Goal: Transaction & Acquisition: Purchase product/service

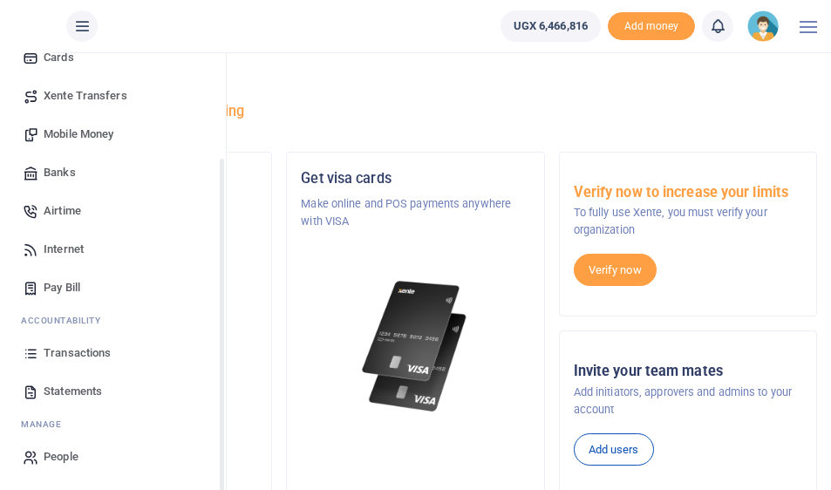
scroll to position [192, 0]
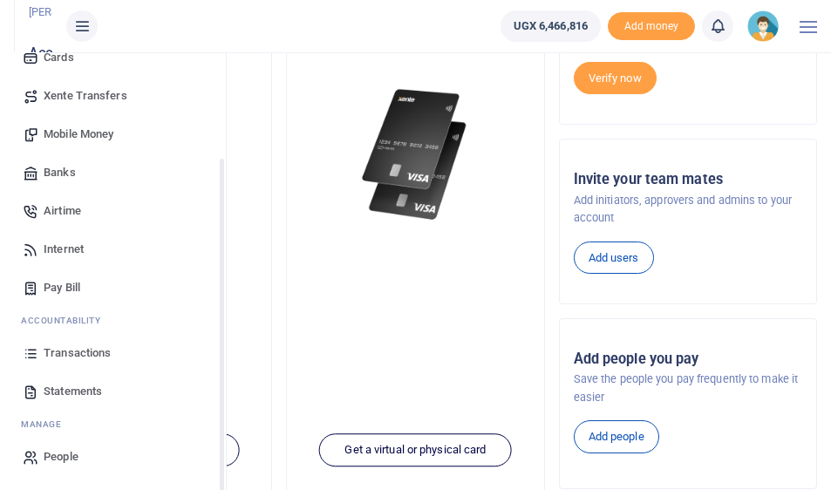
click at [58, 350] on span "Transactions" at bounding box center [77, 352] width 67 height 17
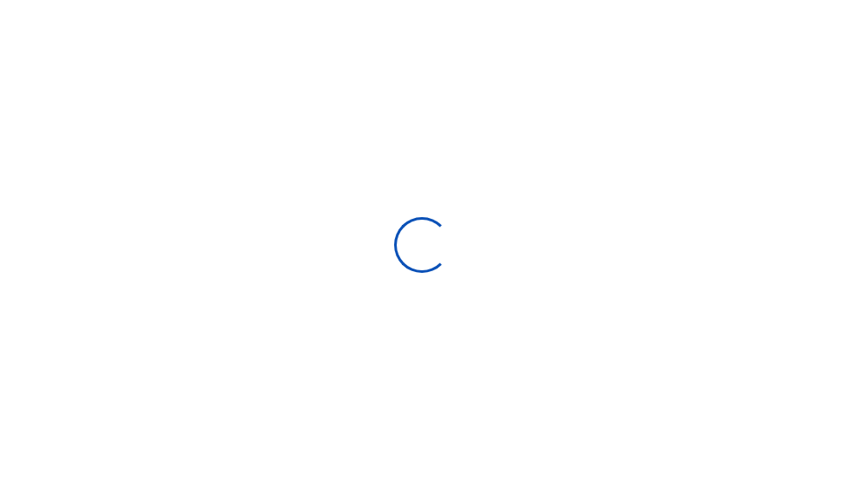
type input "08/05/2025 - 09/03/2025"
select select
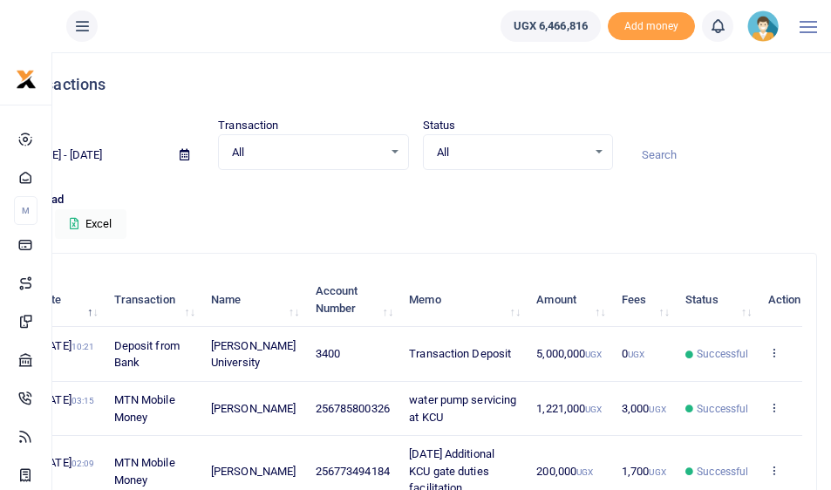
click at [187, 155] on icon at bounding box center [185, 154] width 10 height 11
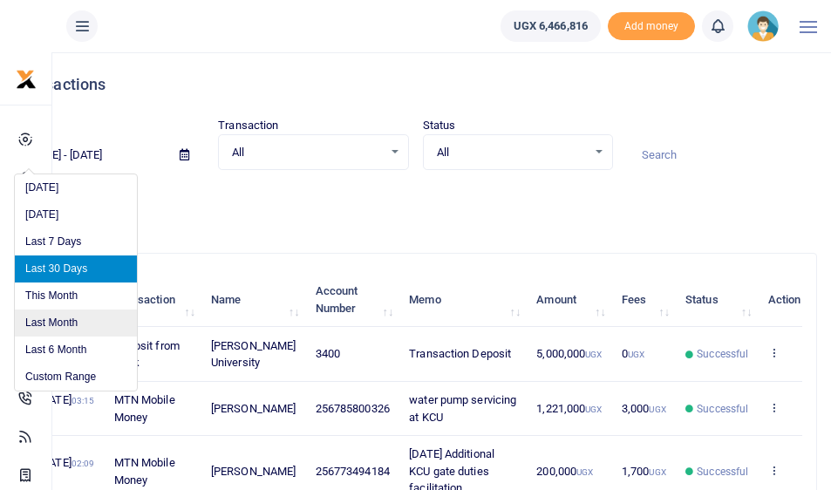
click at [79, 314] on li "Last Month" at bounding box center [76, 323] width 122 height 27
type input "08/01/2025 - 08/31/2025"
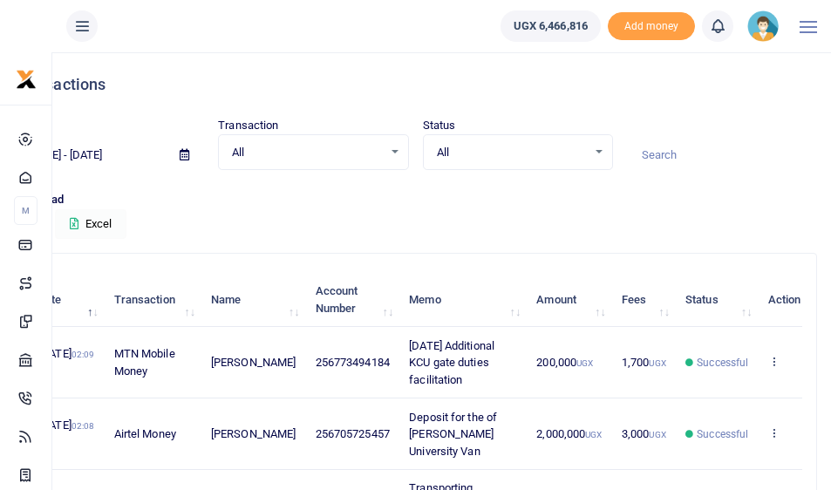
click at [90, 221] on button "Excel" at bounding box center [90, 224] width 71 height 30
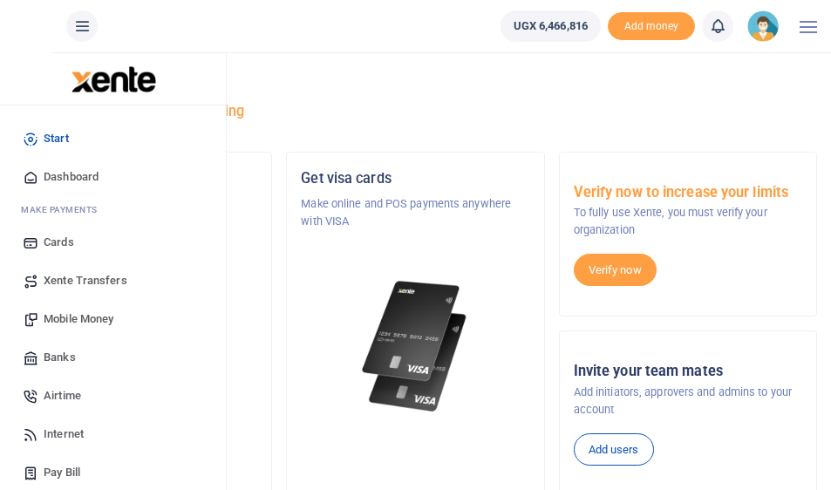
click at [70, 319] on span "Mobile Money" at bounding box center [79, 318] width 70 height 17
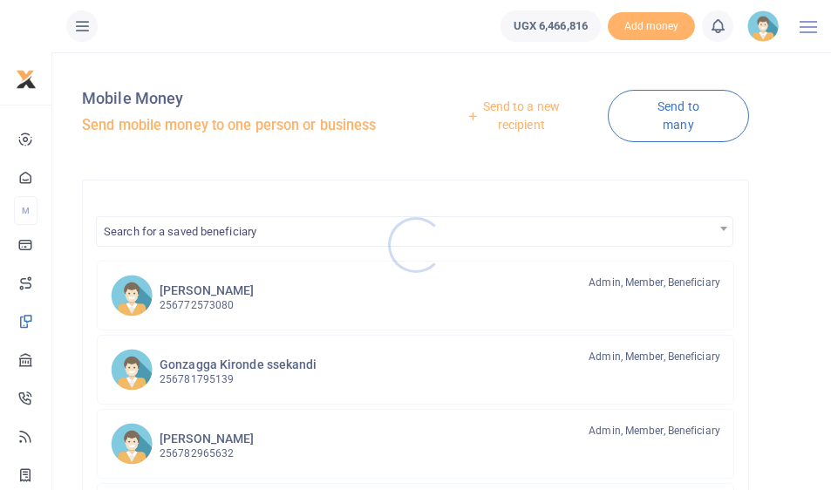
click at [507, 113] on div at bounding box center [415, 245] width 831 height 490
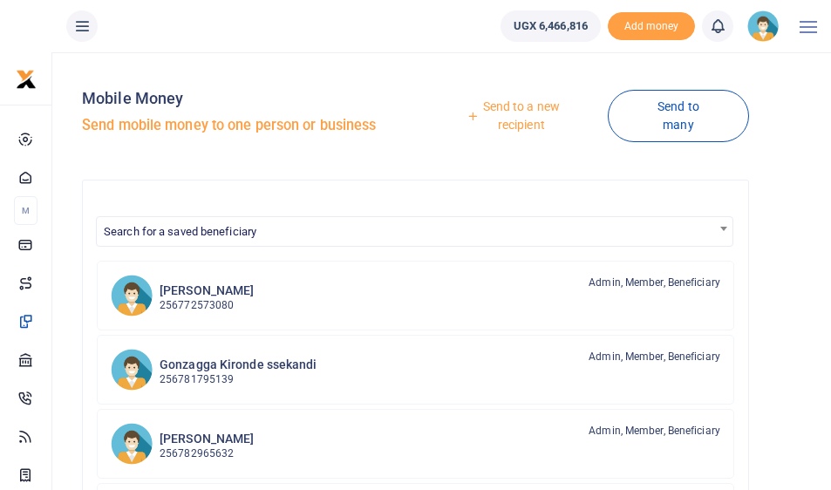
click at [507, 113] on link "Send to a new recipient" at bounding box center [515, 116] width 186 height 50
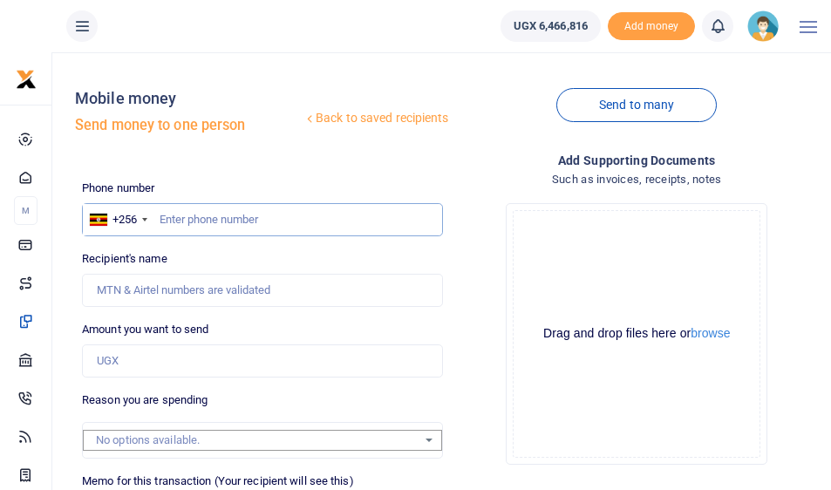
click at [187, 221] on input "text" at bounding box center [262, 219] width 360 height 33
type input "785800326"
type input "Muwonge Joseph"
type input "785800326"
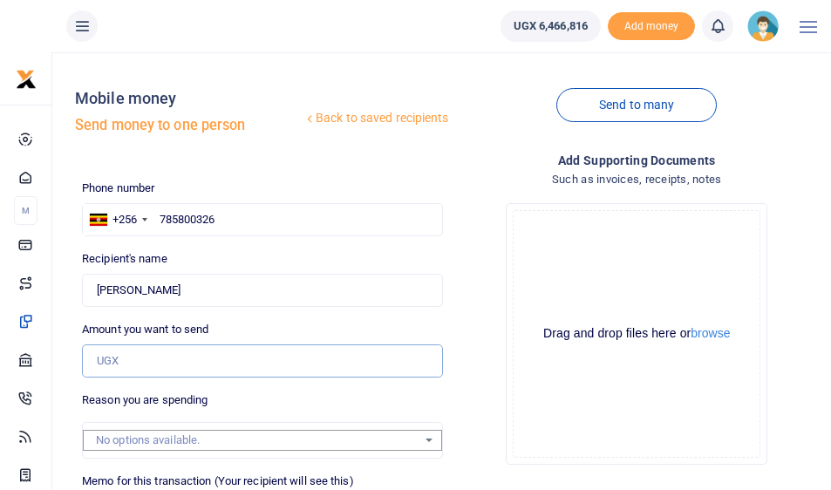
click at [109, 358] on input "Amount you want to send" at bounding box center [262, 360] width 360 height 33
type input "1,000,000"
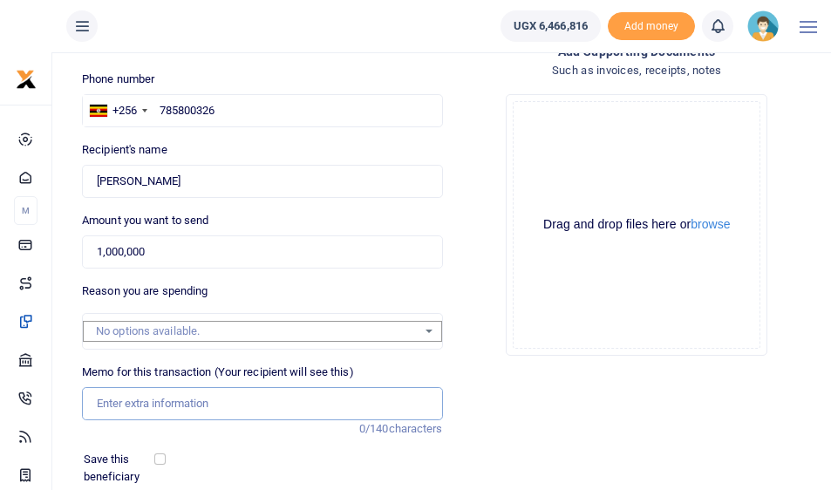
click at [120, 398] on input "Memo for this transaction (Your recipient will see this)" at bounding box center [262, 403] width 360 height 33
type input "p"
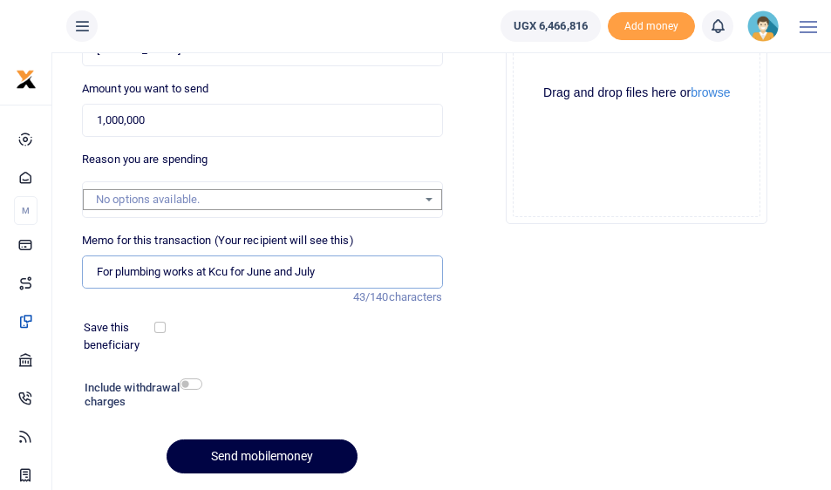
scroll to position [237, 0]
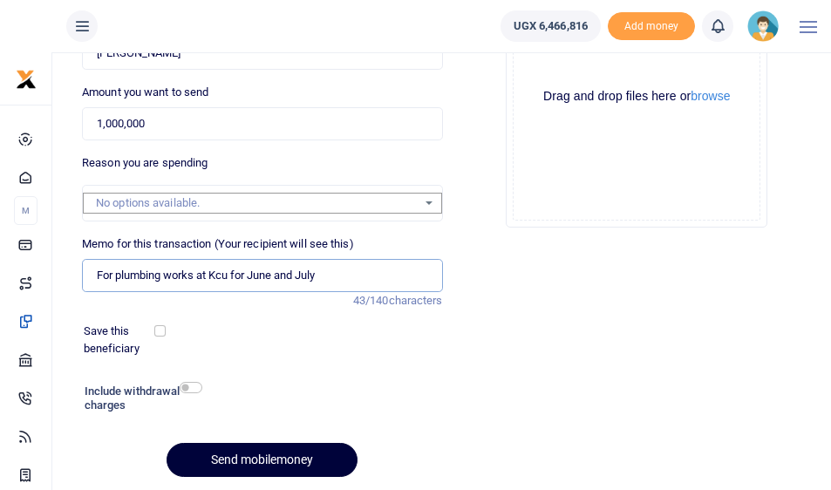
type input "For plumbing works at Kcu for June and July"
click at [248, 452] on button "Send mobilemoney" at bounding box center [262, 460] width 191 height 34
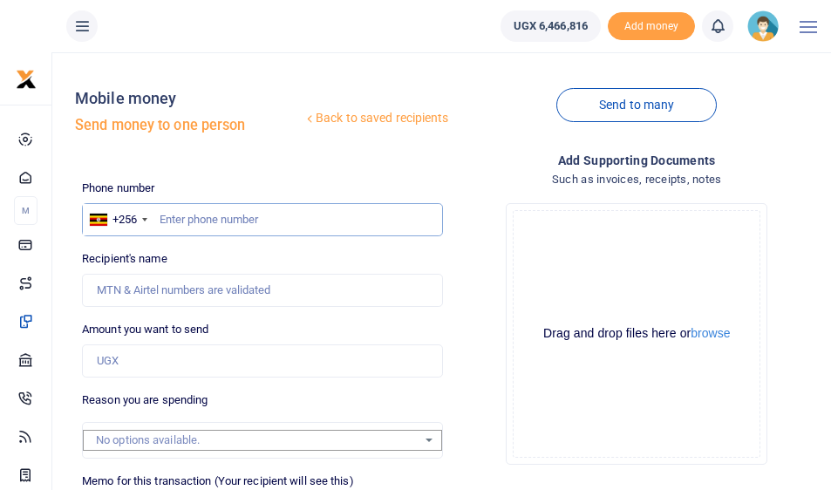
click at [236, 214] on input "text" at bounding box center [262, 219] width 360 height 33
type input "771758676"
click at [144, 355] on input "Amount you want to send" at bounding box center [262, 360] width 360 height 33
type input "Diana Bauza"
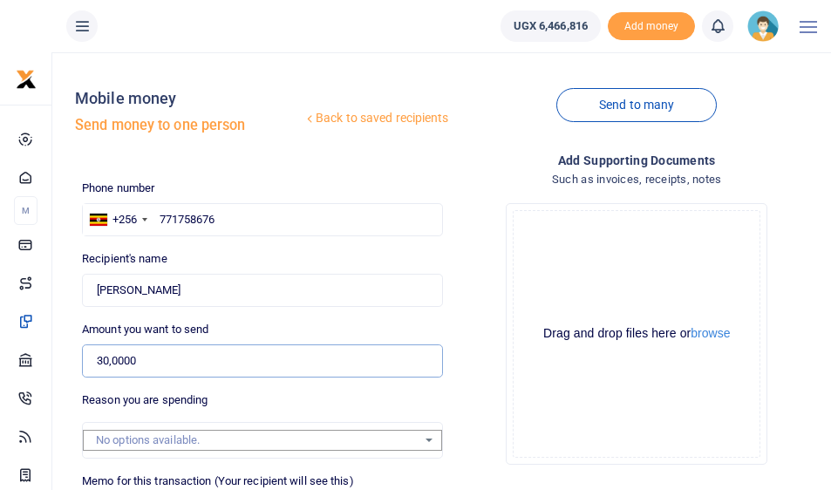
type input "300,000"
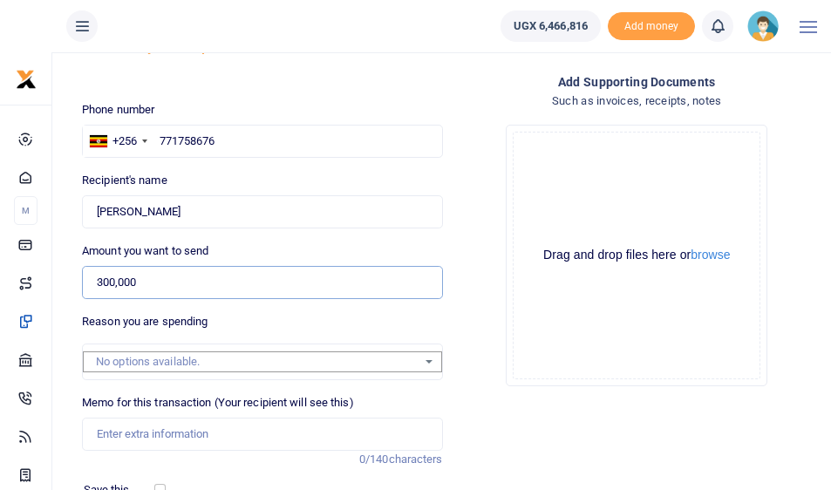
scroll to position [114, 0]
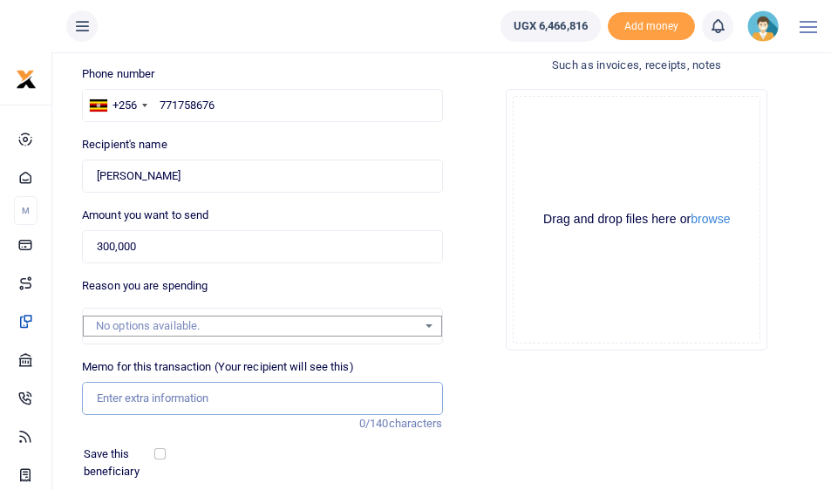
click at [128, 397] on input "Memo for this transaction (Your recipient will see this)" at bounding box center [262, 398] width 360 height 33
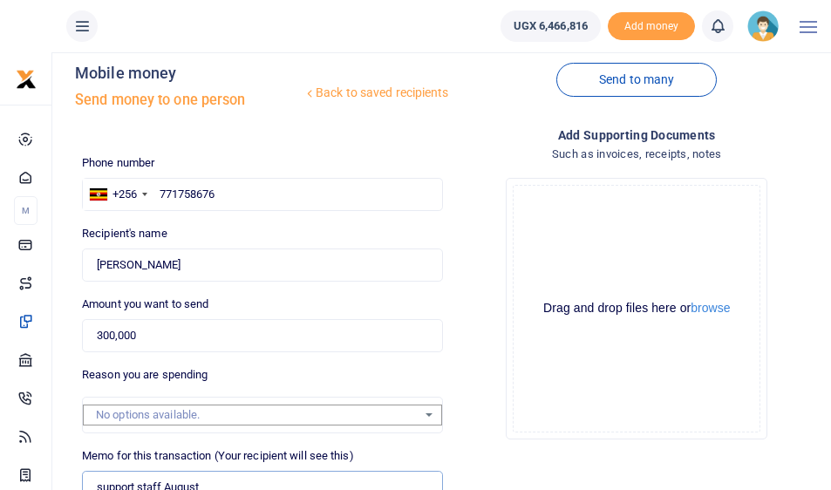
scroll to position [290, 0]
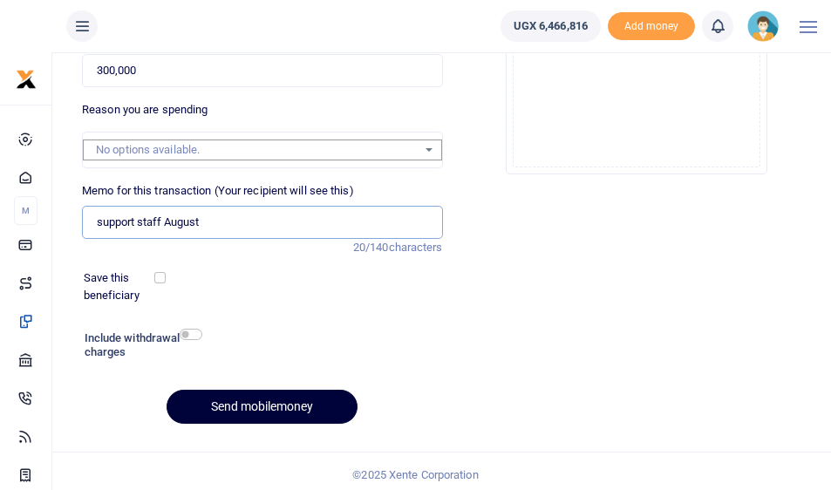
type input "support staff August"
click at [243, 394] on button "Send mobilemoney" at bounding box center [262, 407] width 191 height 34
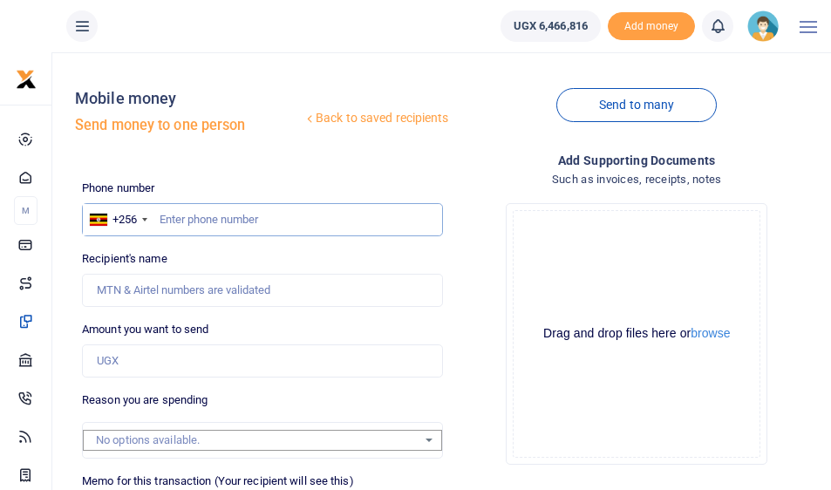
click at [204, 217] on input "text" at bounding box center [262, 219] width 360 height 33
type input "784400659"
type input "Viola Nalumansi"
type input "784400659"
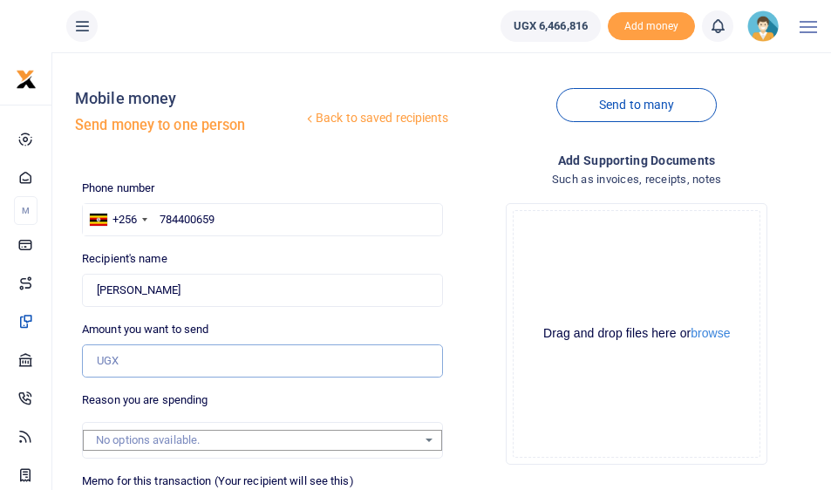
click at [140, 362] on input "Amount you want to send" at bounding box center [262, 360] width 360 height 33
type input "750,000"
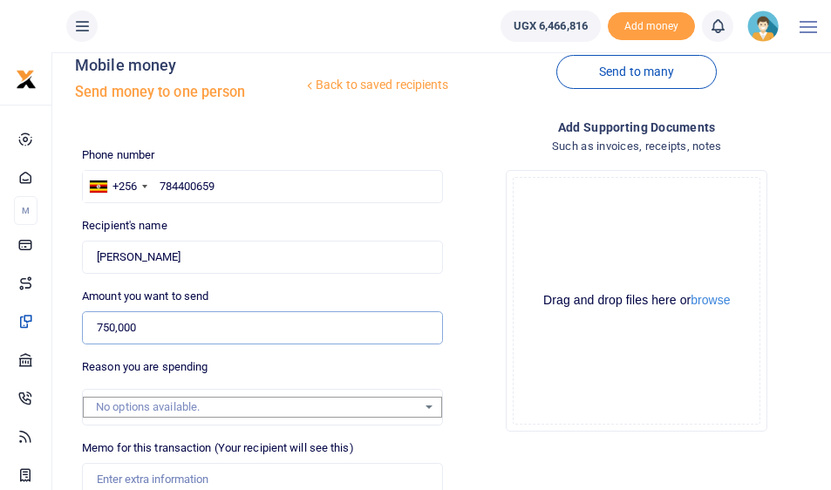
scroll to position [87, 0]
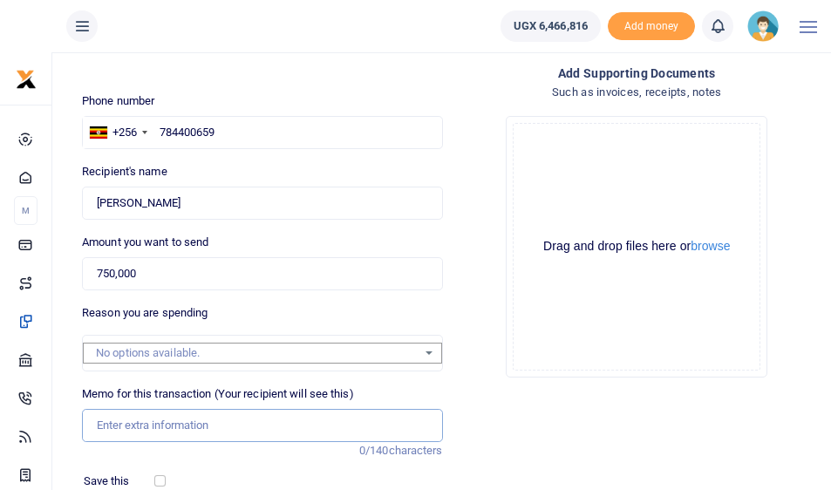
click at [133, 419] on input "Memo for this transaction (Your recipient will see this)" at bounding box center [262, 425] width 360 height 33
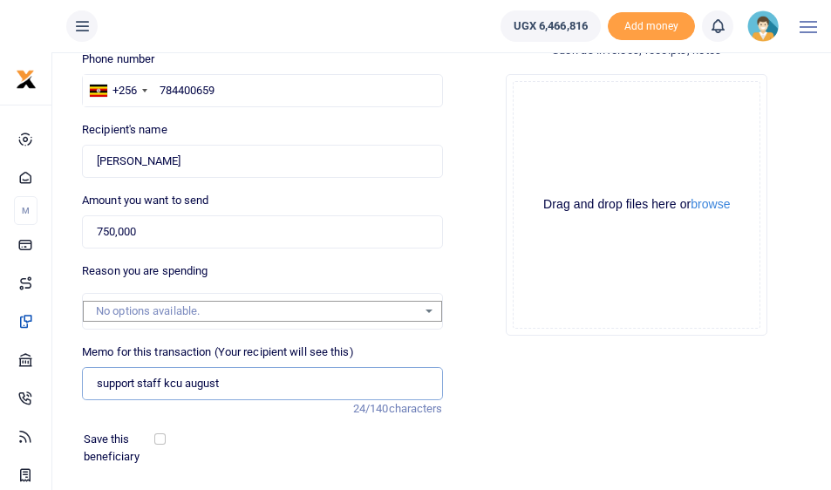
scroll to position [290, 0]
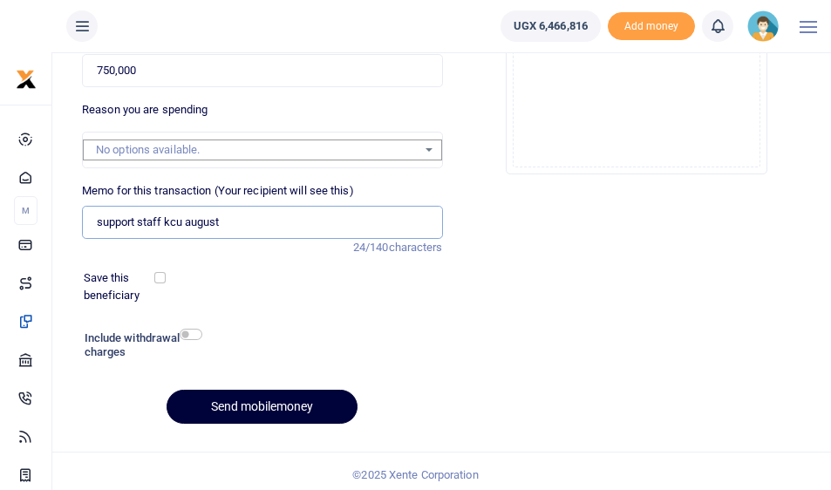
type input "support staff kcu august"
click at [227, 399] on button "Send mobilemoney" at bounding box center [262, 407] width 191 height 34
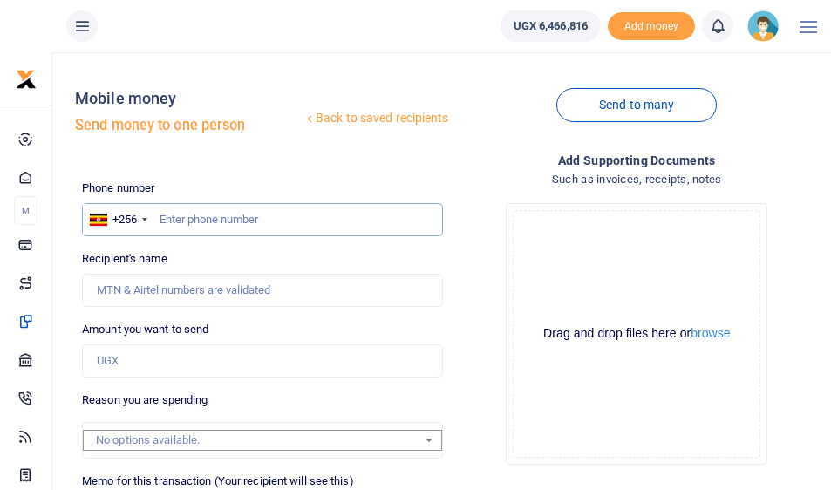
click at [223, 213] on input "text" at bounding box center [262, 219] width 360 height 33
type input "789044364"
type input "[PERSON_NAME]"
type input "789044364"
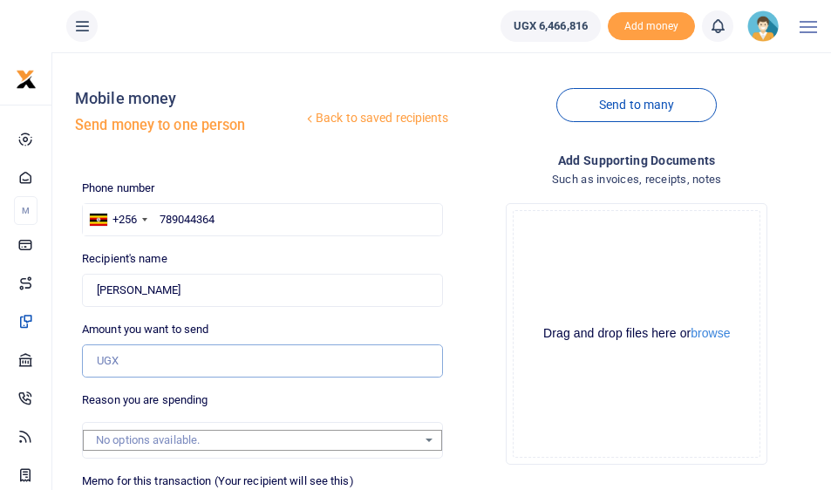
click at [144, 362] on input "Amount you want to send" at bounding box center [262, 360] width 360 height 33
type input "1,000,000"
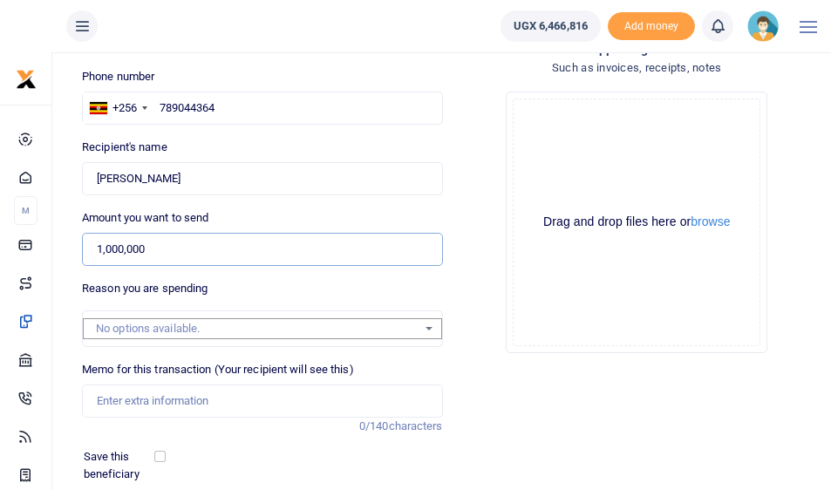
scroll to position [218, 0]
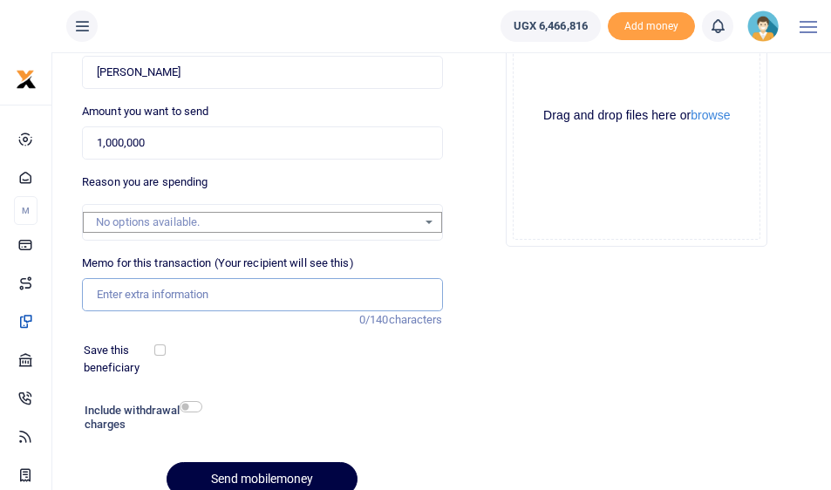
click at [112, 293] on input "Memo for this transaction (Your recipient will see this)" at bounding box center [262, 294] width 360 height 33
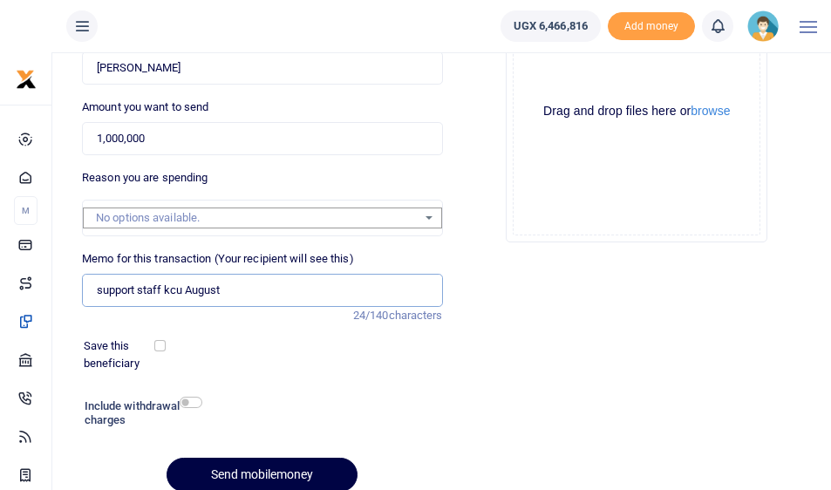
scroll to position [265, 0]
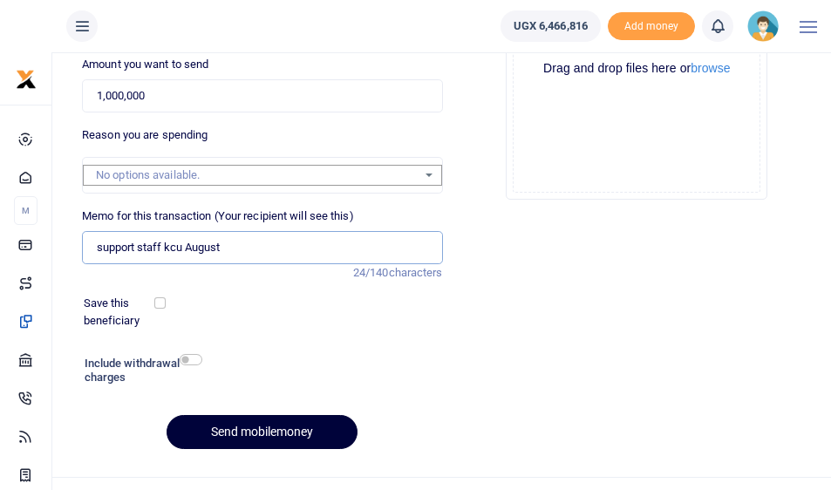
type input "support staff kcu August"
click at [201, 425] on button "Send mobilemoney" at bounding box center [262, 432] width 191 height 34
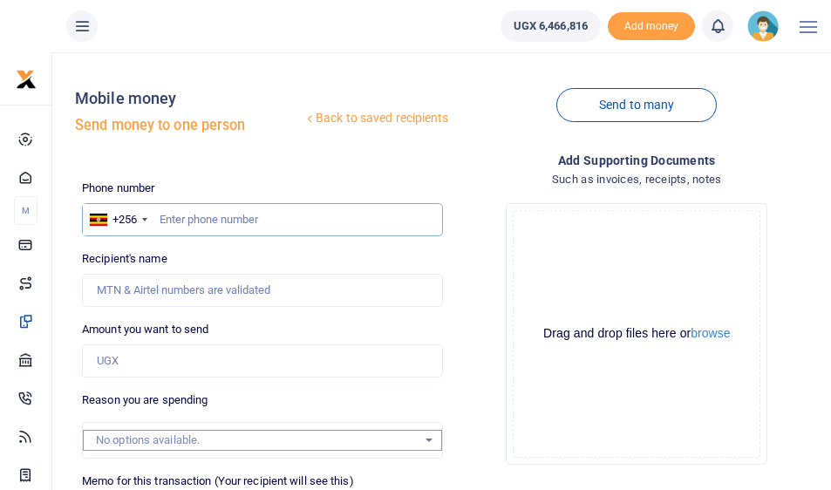
click at [208, 214] on input "text" at bounding box center [262, 219] width 360 height 33
type input "782444207"
type input "[PERSON_NAME]"
type input "782444207"
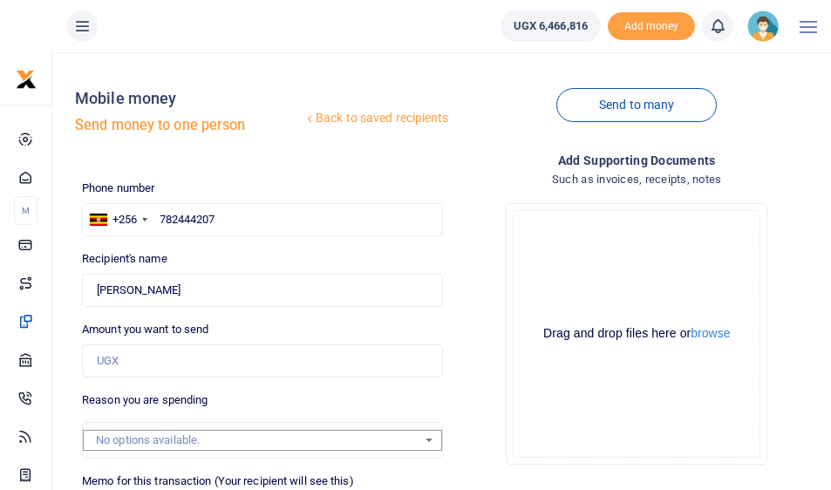
click at [170, 382] on div "Phone number +256 [GEOGRAPHIC_DATA] [PHONE_NUMBER] Phone is required. Recipient…" at bounding box center [262, 454] width 374 height 549
click at [169, 368] on input "Amount you want to send" at bounding box center [262, 360] width 360 height 33
type input "300,000"
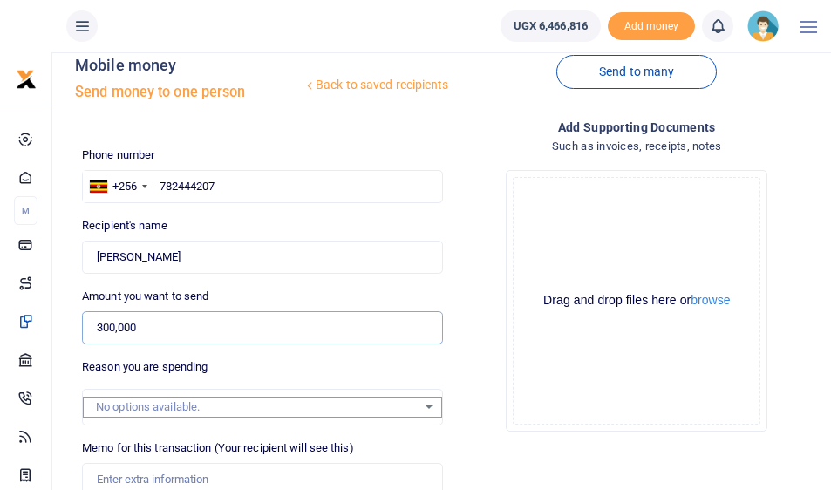
scroll to position [49, 0]
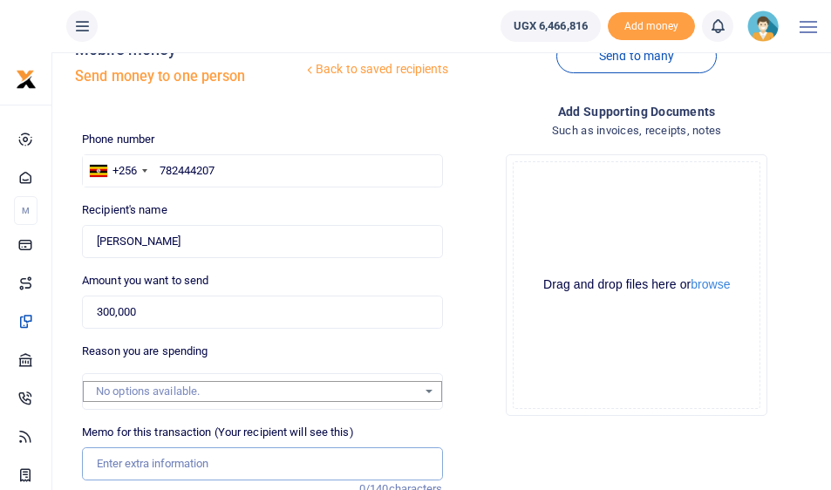
click at [137, 455] on input "Memo for this transaction (Your recipient will see this)" at bounding box center [262, 463] width 360 height 33
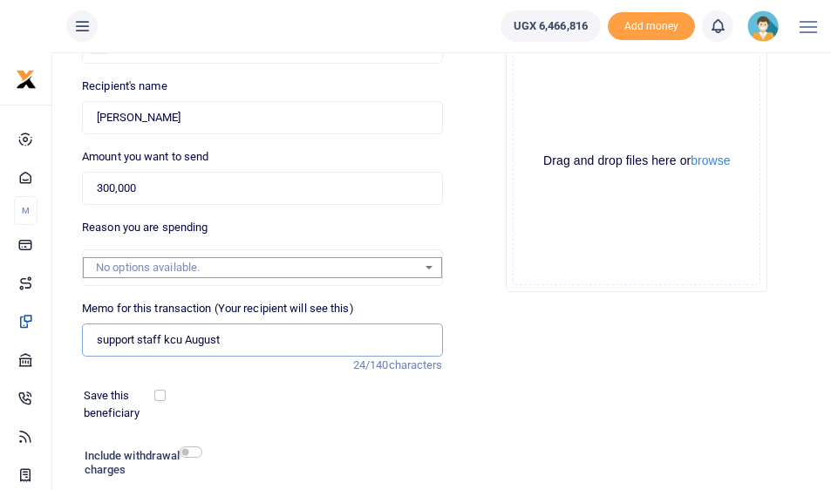
scroll to position [290, 0]
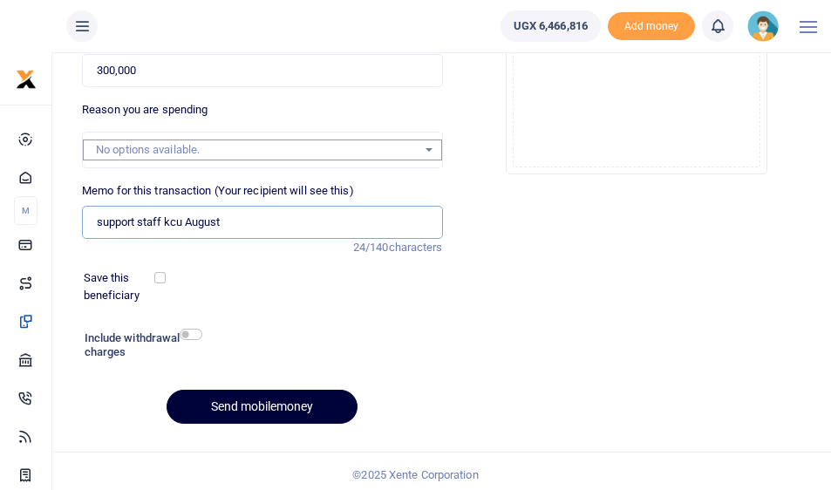
type input "support staff kcu August"
click at [239, 405] on button "Send mobilemoney" at bounding box center [262, 407] width 191 height 34
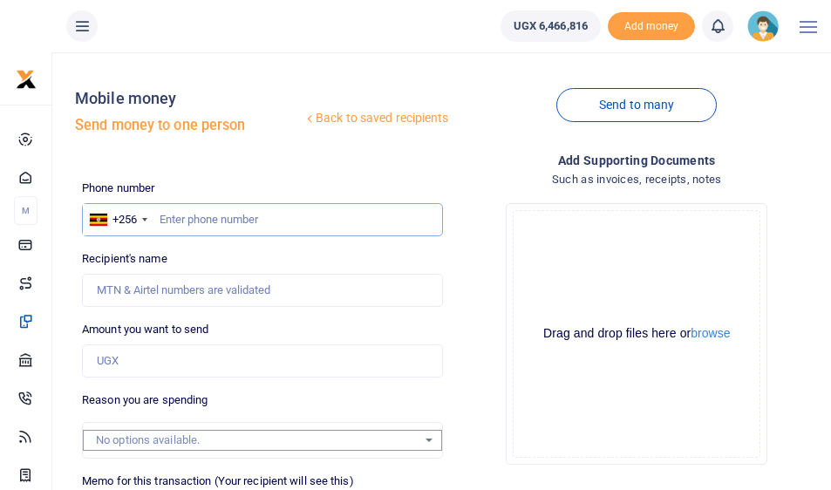
click at [180, 214] on input "text" at bounding box center [262, 219] width 360 height 33
type input "741979267"
click at [162, 361] on input "Amount you want to send" at bounding box center [262, 360] width 360 height 33
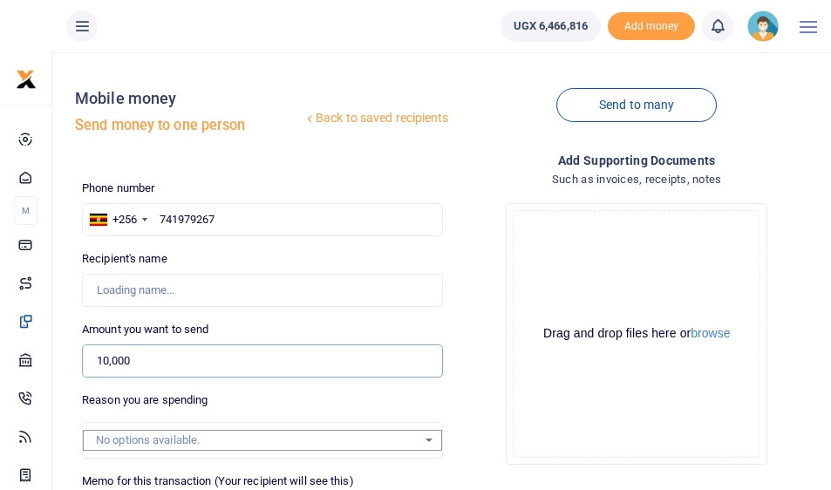
type input "10,0000"
type input "Denis Hafashimana"
type input "1,000,000"
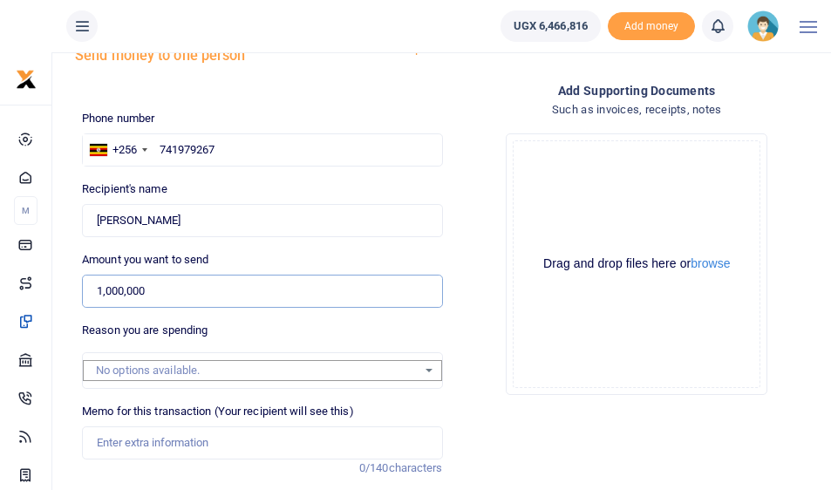
scroll to position [73, 0]
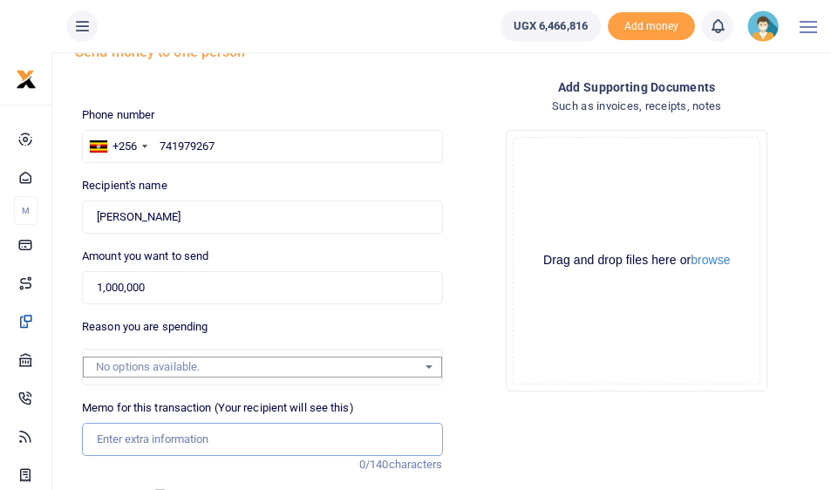
click at [157, 439] on input "Memo for this transaction (Your recipient will see this)" at bounding box center [262, 439] width 360 height 33
type input "f"
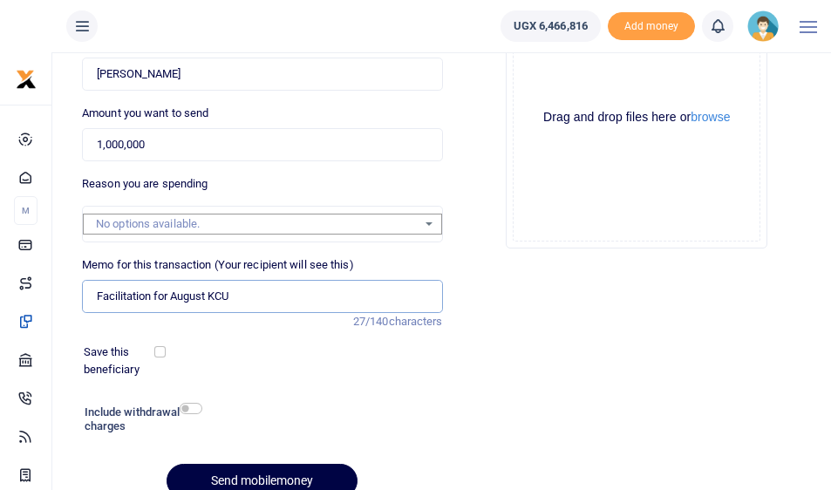
scroll to position [290, 0]
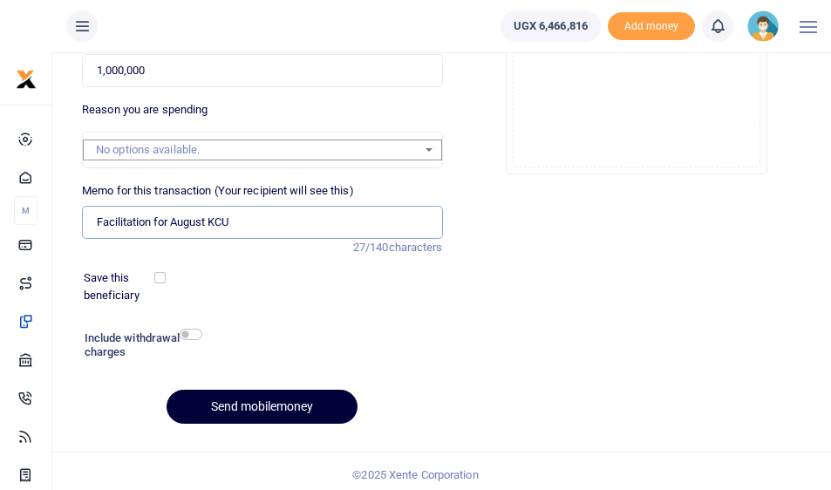
type input "Facilitation for August KCU"
click at [254, 402] on button "Send mobilemoney" at bounding box center [262, 407] width 191 height 34
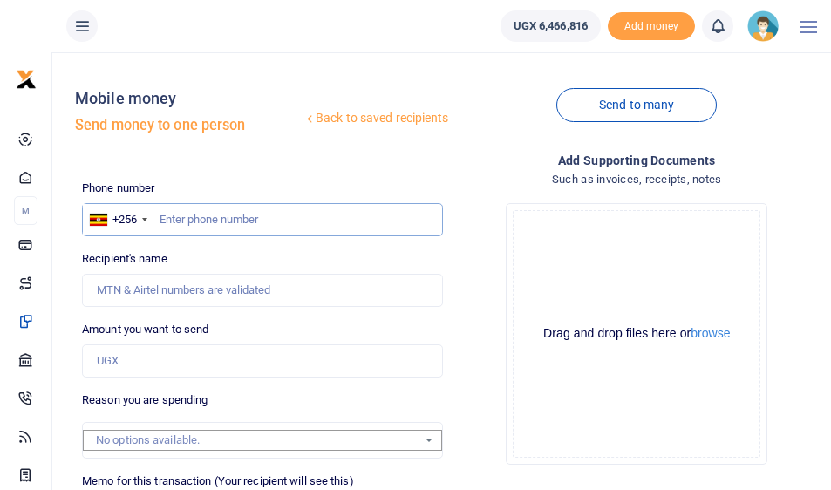
click at [178, 214] on input "text" at bounding box center [262, 219] width 360 height 33
type input "782975042"
type input "Ejike [PERSON_NAME]"
type input "782975042"
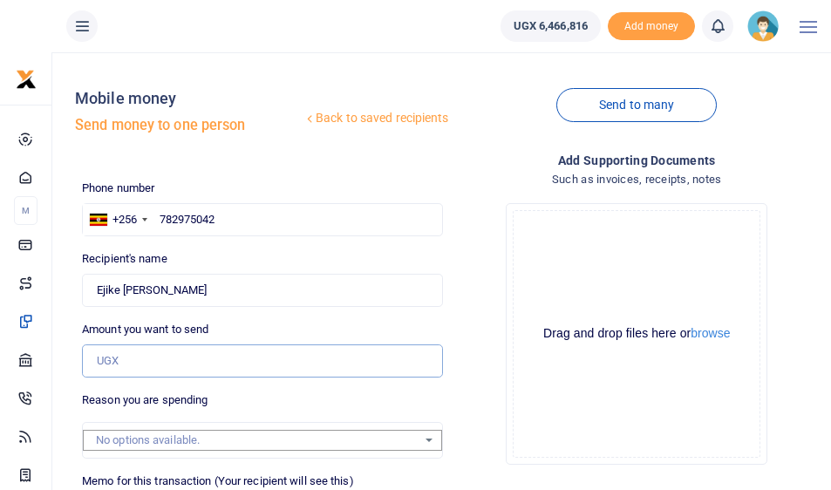
click at [152, 359] on input "Amount you want to send" at bounding box center [262, 360] width 360 height 33
type input "500,000"
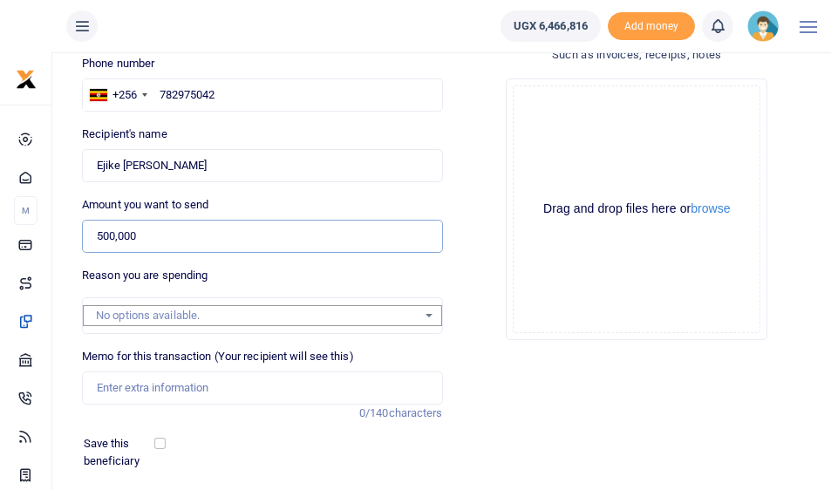
scroll to position [128, 0]
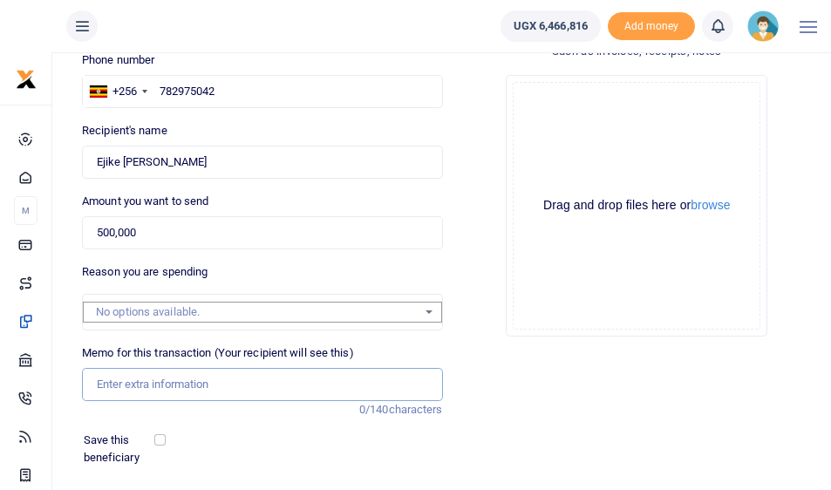
click at [128, 378] on input "Memo for this transaction (Your recipient will see this)" at bounding box center [262, 384] width 360 height 33
type input "T"
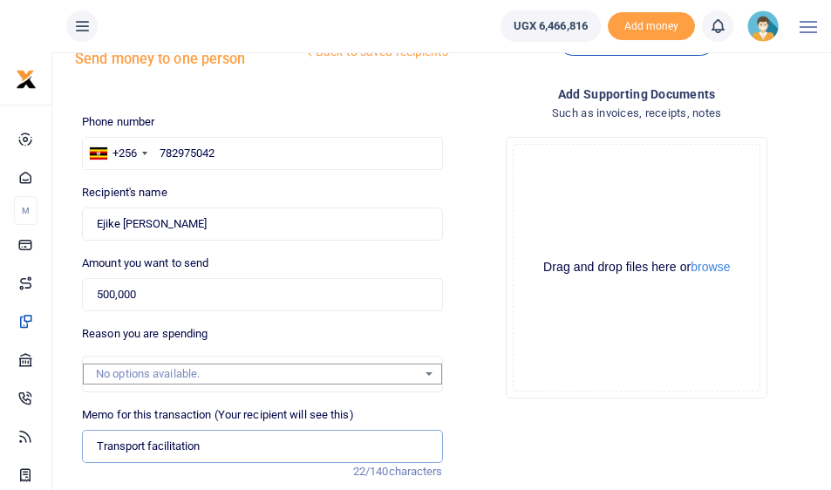
scroll to position [290, 0]
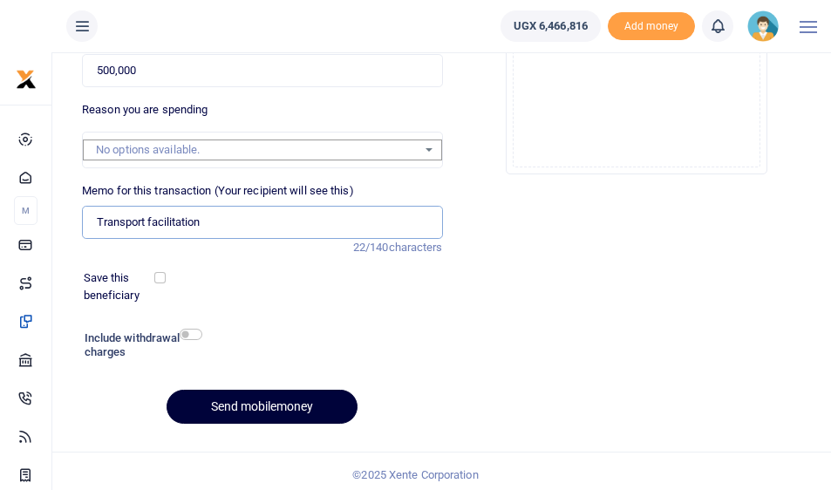
type input "Transport facilitation"
click at [263, 402] on button "Send mobilemoney" at bounding box center [262, 407] width 191 height 34
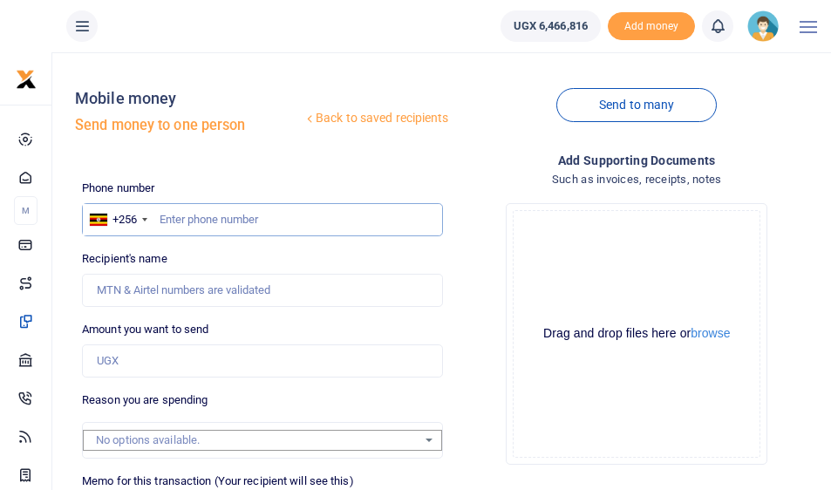
click at [169, 217] on input "text" at bounding box center [262, 219] width 360 height 33
type input "701191358"
type input "Katabazi Aziz"
type input "701191358"
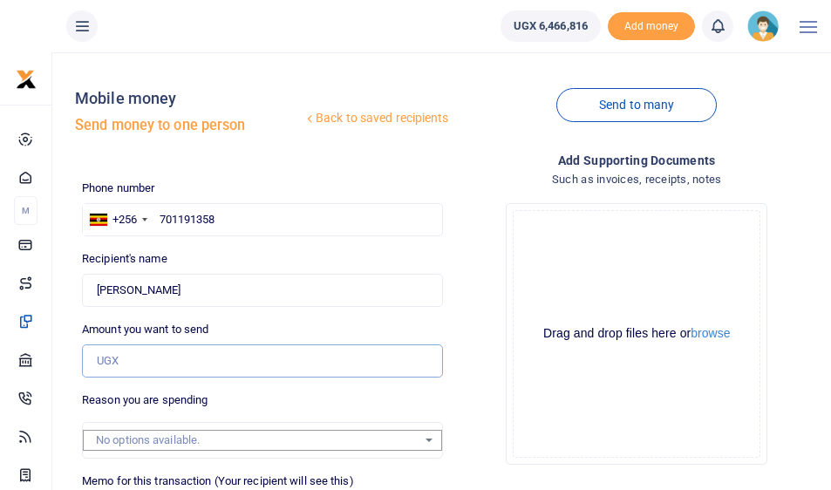
click at [156, 356] on input "Amount you want to send" at bounding box center [262, 360] width 360 height 33
type input "500,000"
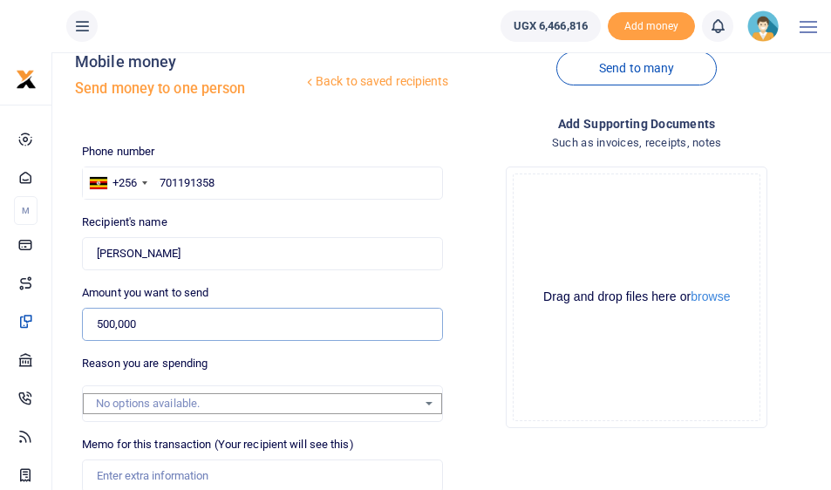
scroll to position [67, 0]
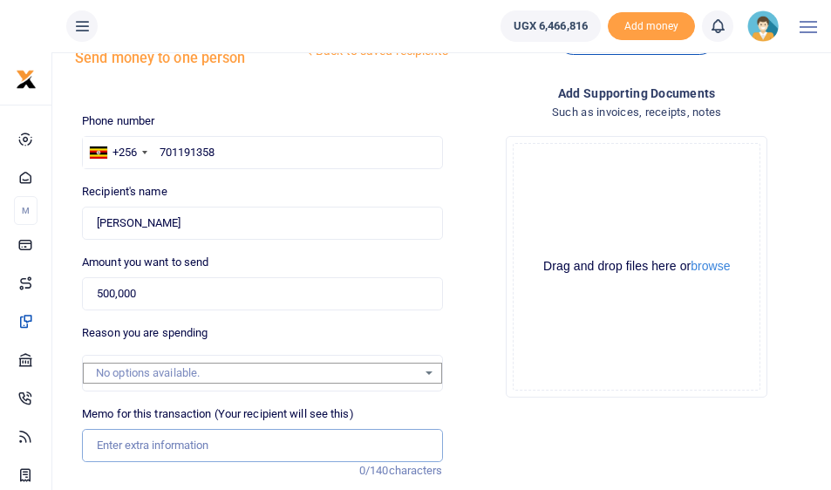
click at [142, 442] on input "Memo for this transaction (Your recipient will see this)" at bounding box center [262, 445] width 360 height 33
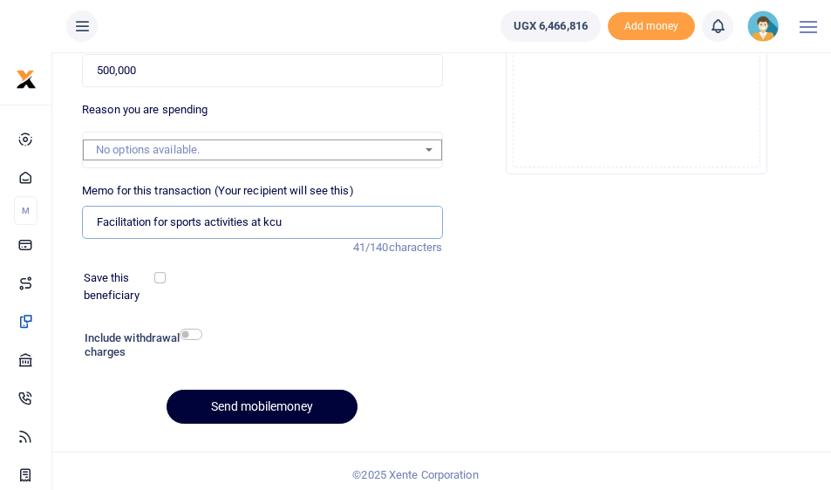
type input "Facilitation for sports activities at kcu"
click at [232, 403] on button "Send mobilemoney" at bounding box center [262, 407] width 191 height 34
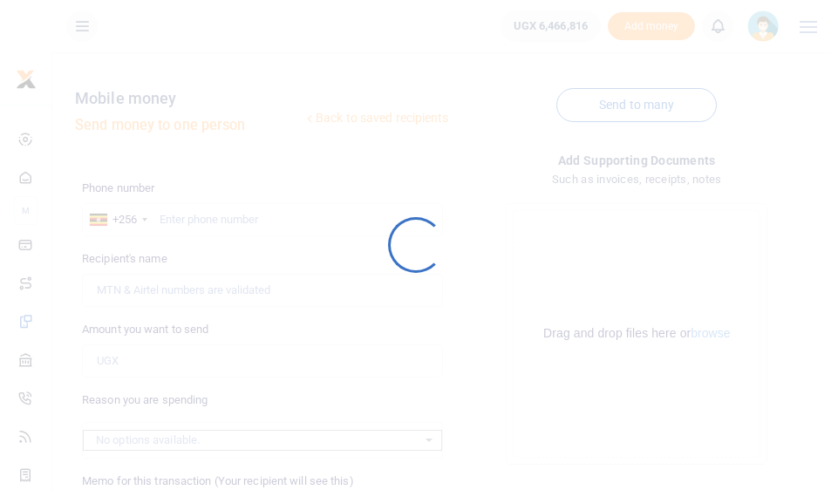
scroll to position [290, 0]
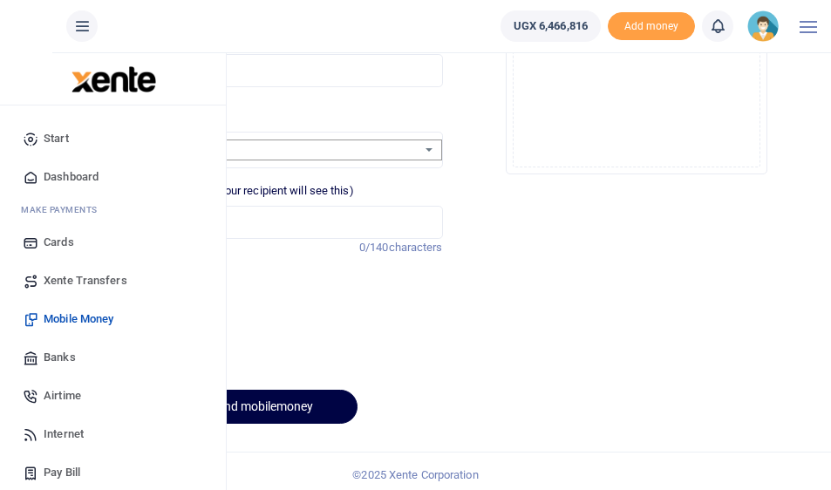
click at [71, 173] on span "Dashboard" at bounding box center [71, 176] width 55 height 17
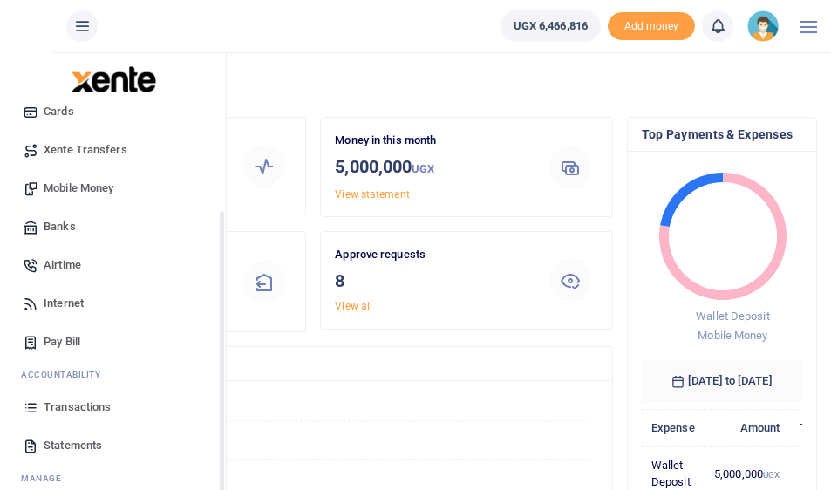
scroll to position [132, 0]
click at [62, 406] on span "Transactions" at bounding box center [77, 406] width 67 height 17
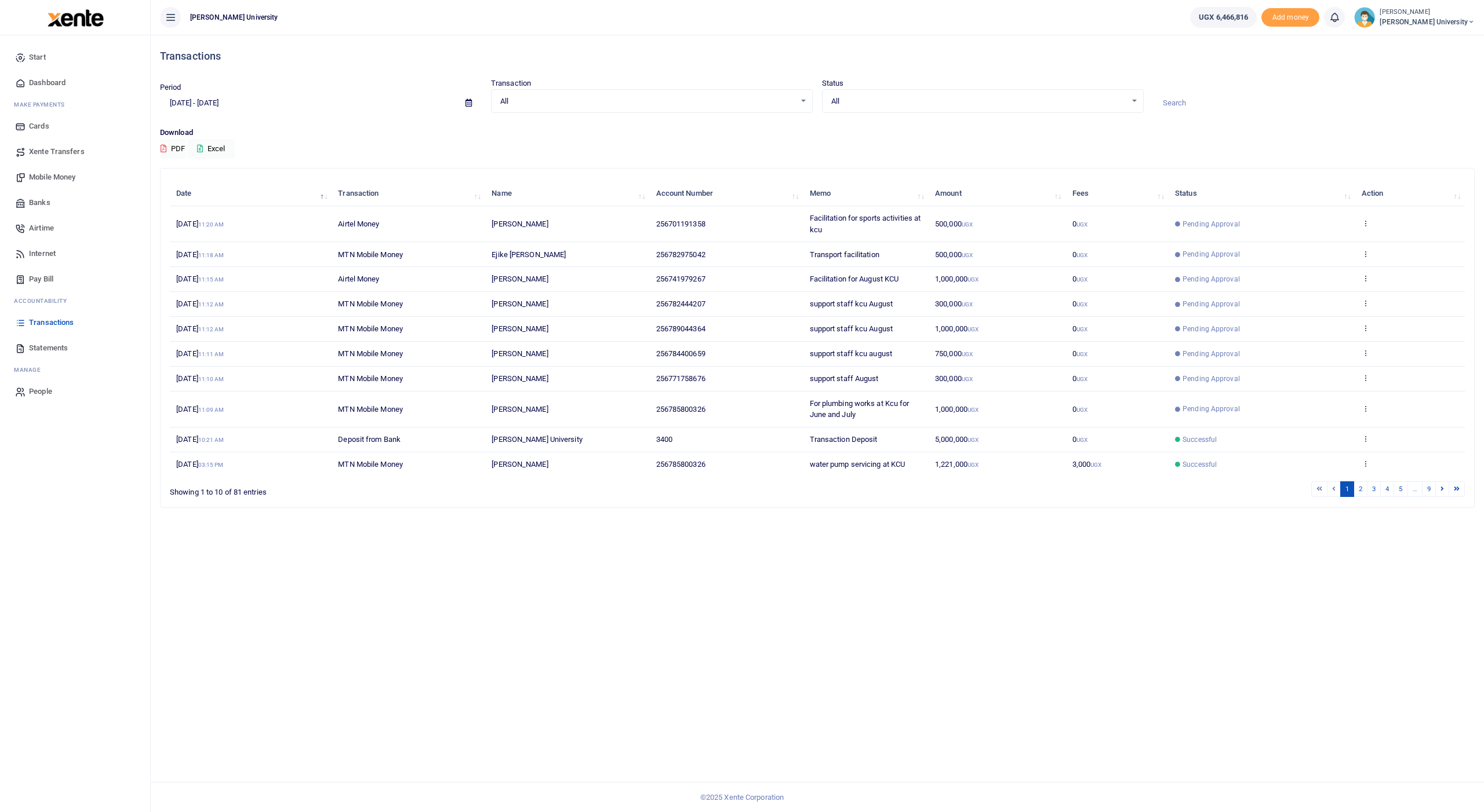
click at [46, 173] on span "Mobile Money" at bounding box center [53, 177] width 47 height 11
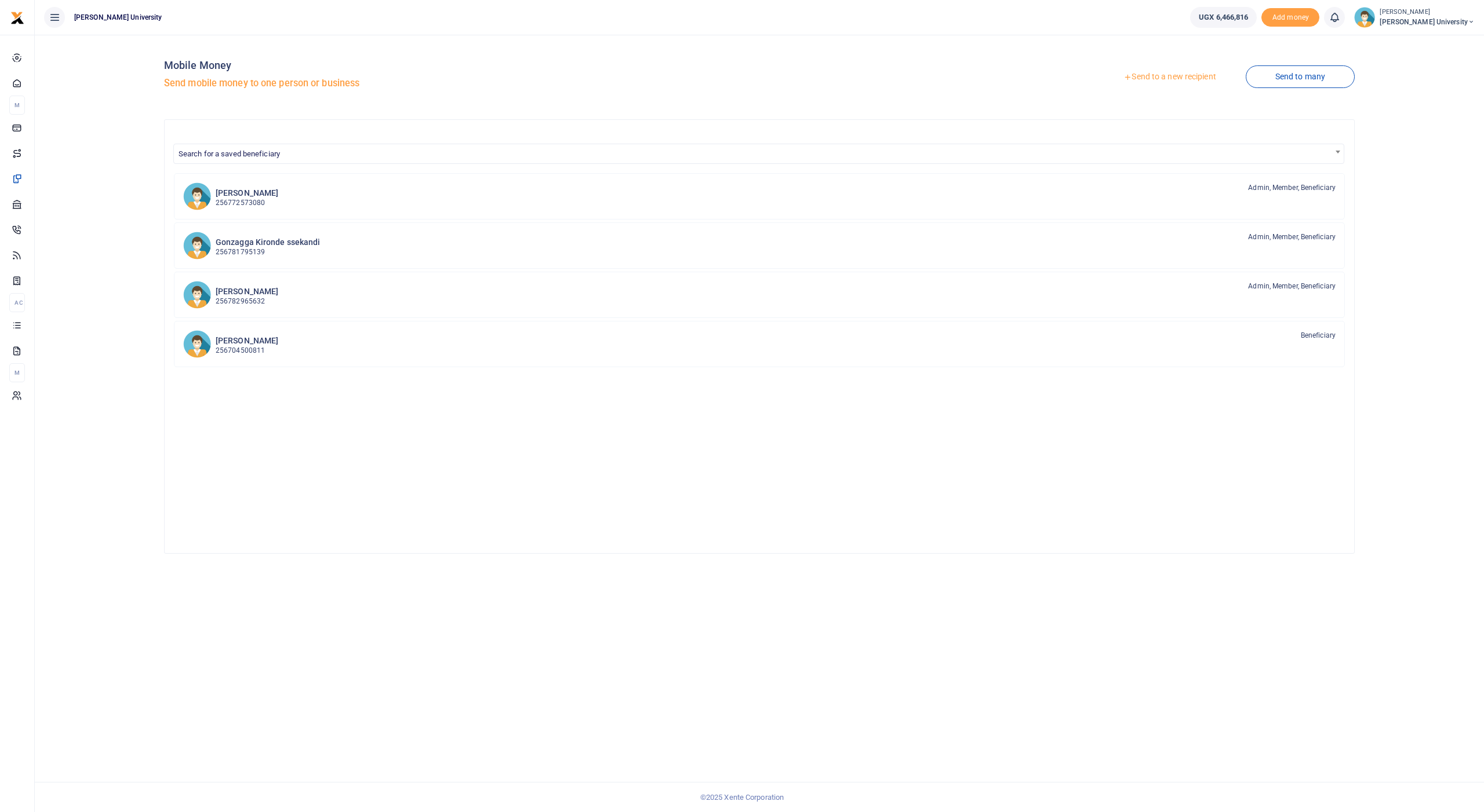
click at [1150, 77] on link "Send to a new recipient" at bounding box center [1170, 76] width 152 height 21
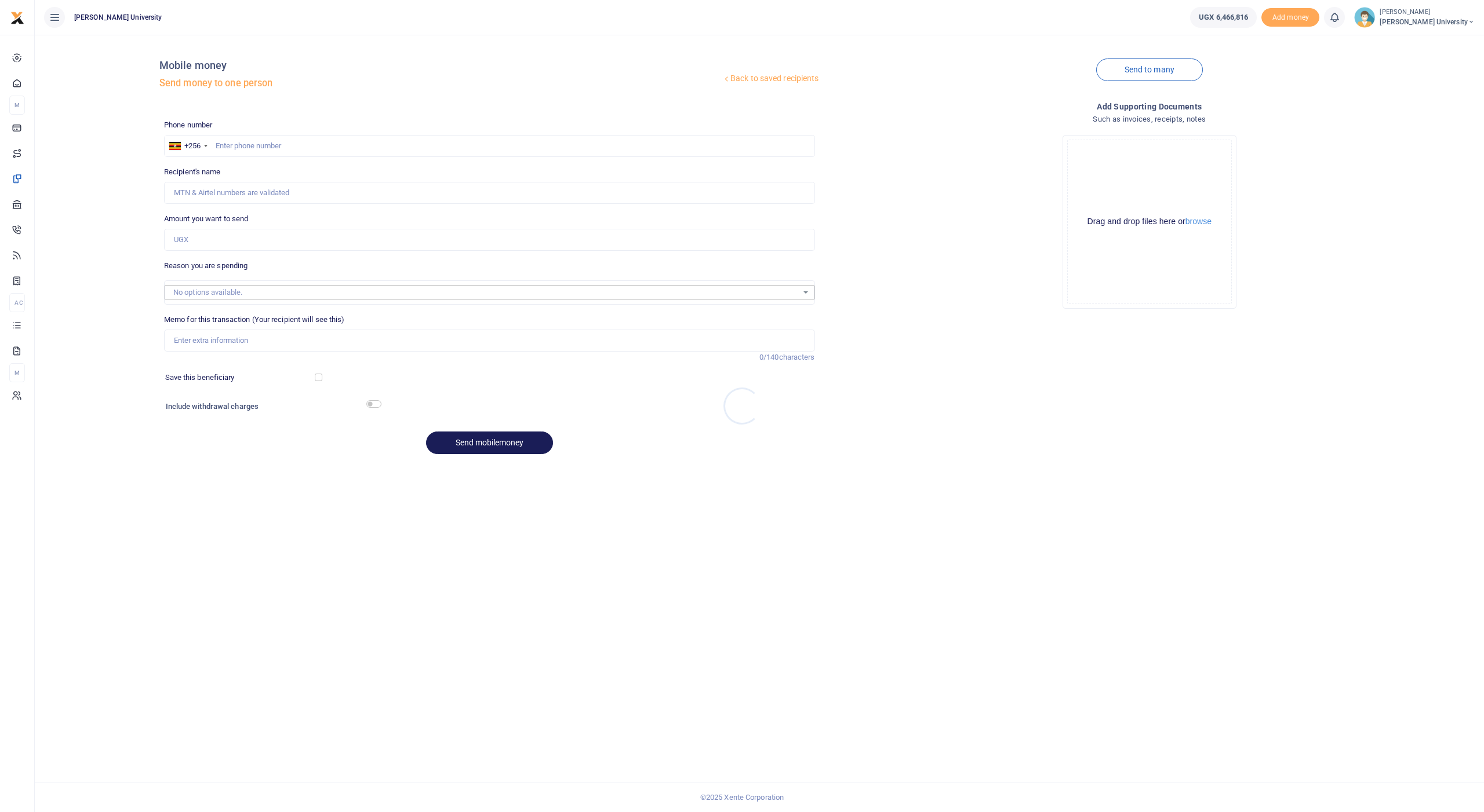
click at [255, 144] on div at bounding box center [742, 406] width 1484 height 812
click at [252, 142] on input "text" at bounding box center [489, 146] width 651 height 22
type input "702585024"
click at [207, 236] on input "Amount you want to send" at bounding box center [489, 239] width 651 height 22
type input "2,000,000"
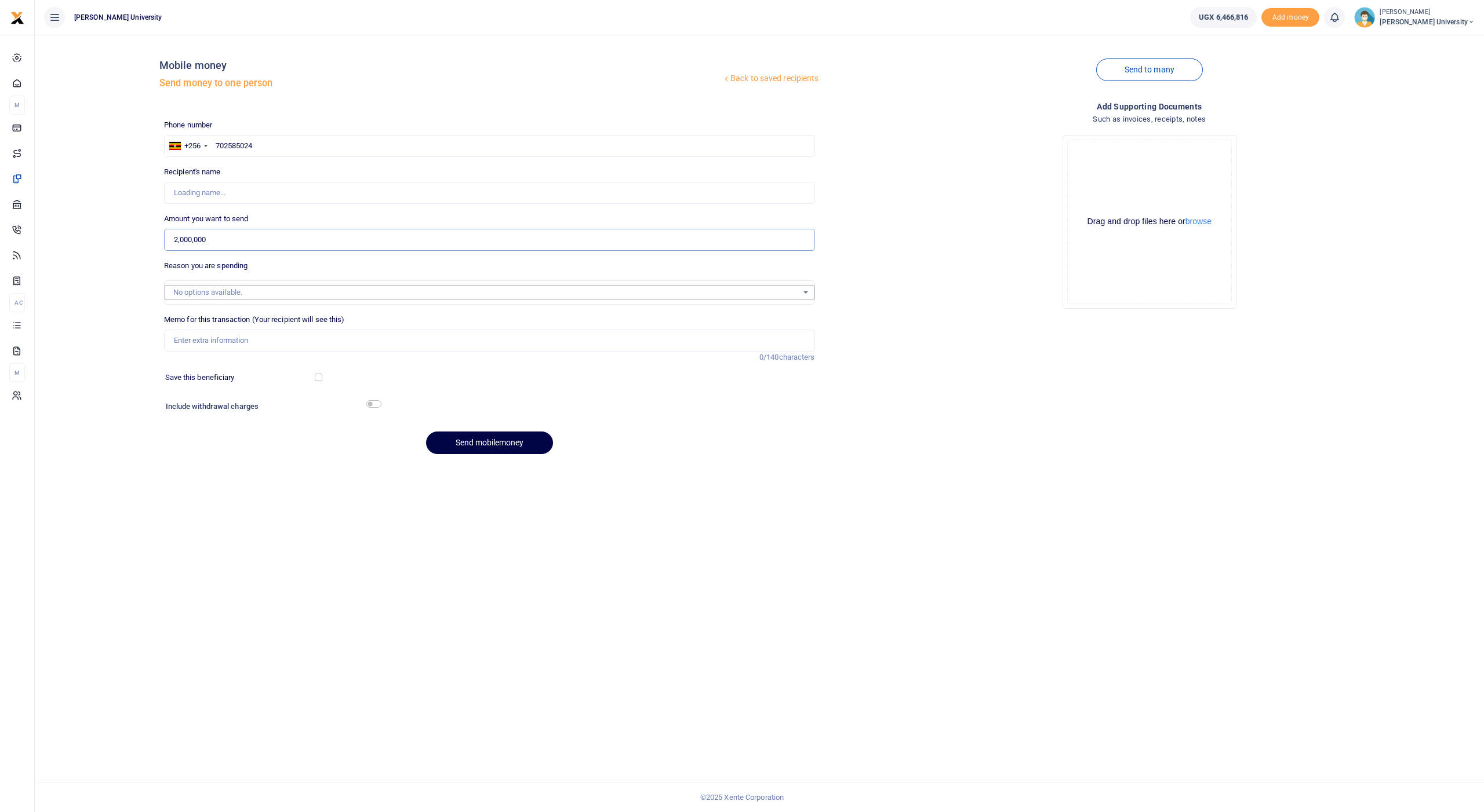
type input "[PERSON_NAME]"
type input "200,000"
click at [204, 337] on input "Memo for this transaction (Your recipient will see this)" at bounding box center [489, 340] width 651 height 22
type input "f"
type input "Facilitation for internship supervision of [PERSON_NAME] at Isingiro Chief Magi…"
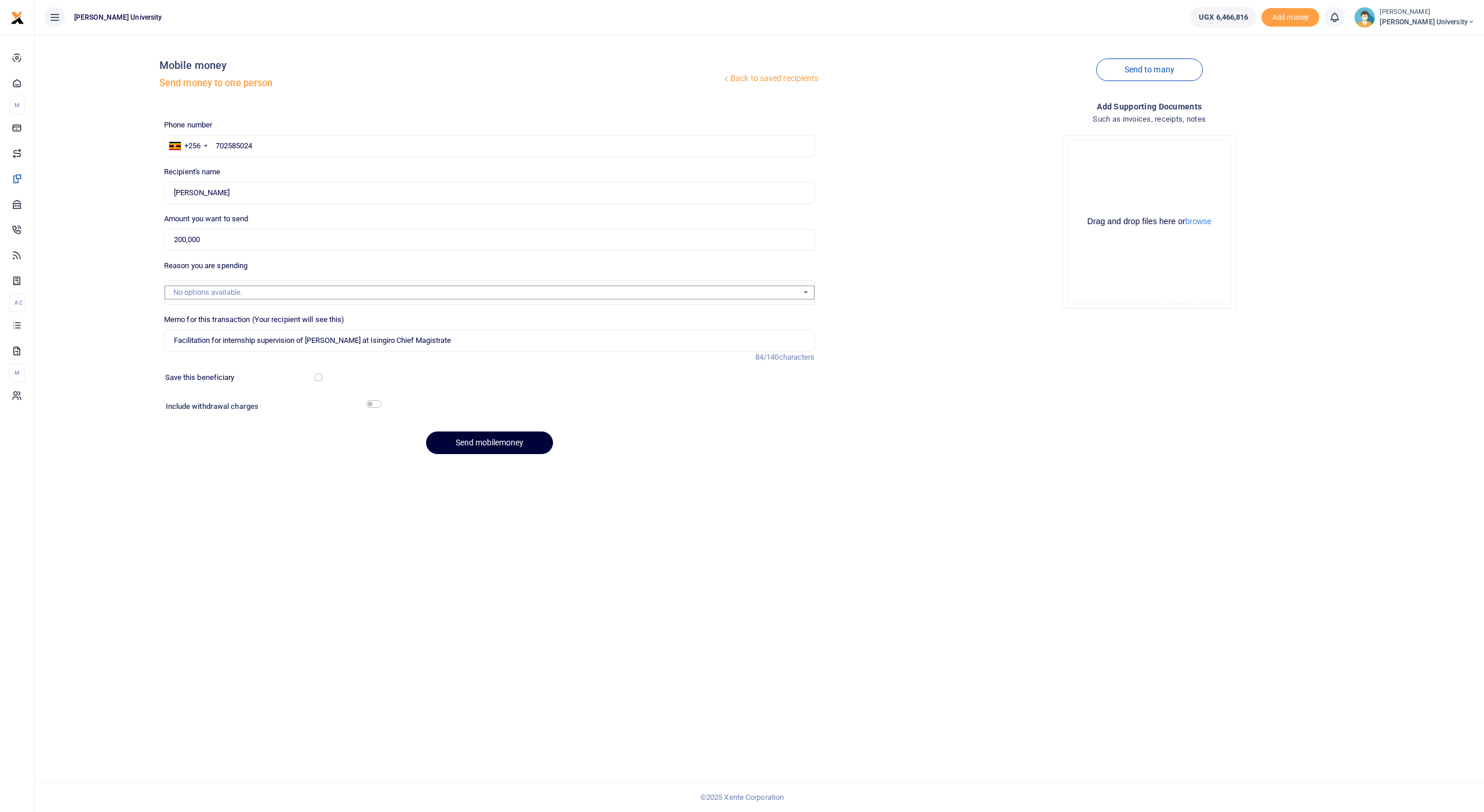
click at [473, 433] on button "Send mobilemoney" at bounding box center [489, 443] width 127 height 23
